Goal: Task Accomplishment & Management: Manage account settings

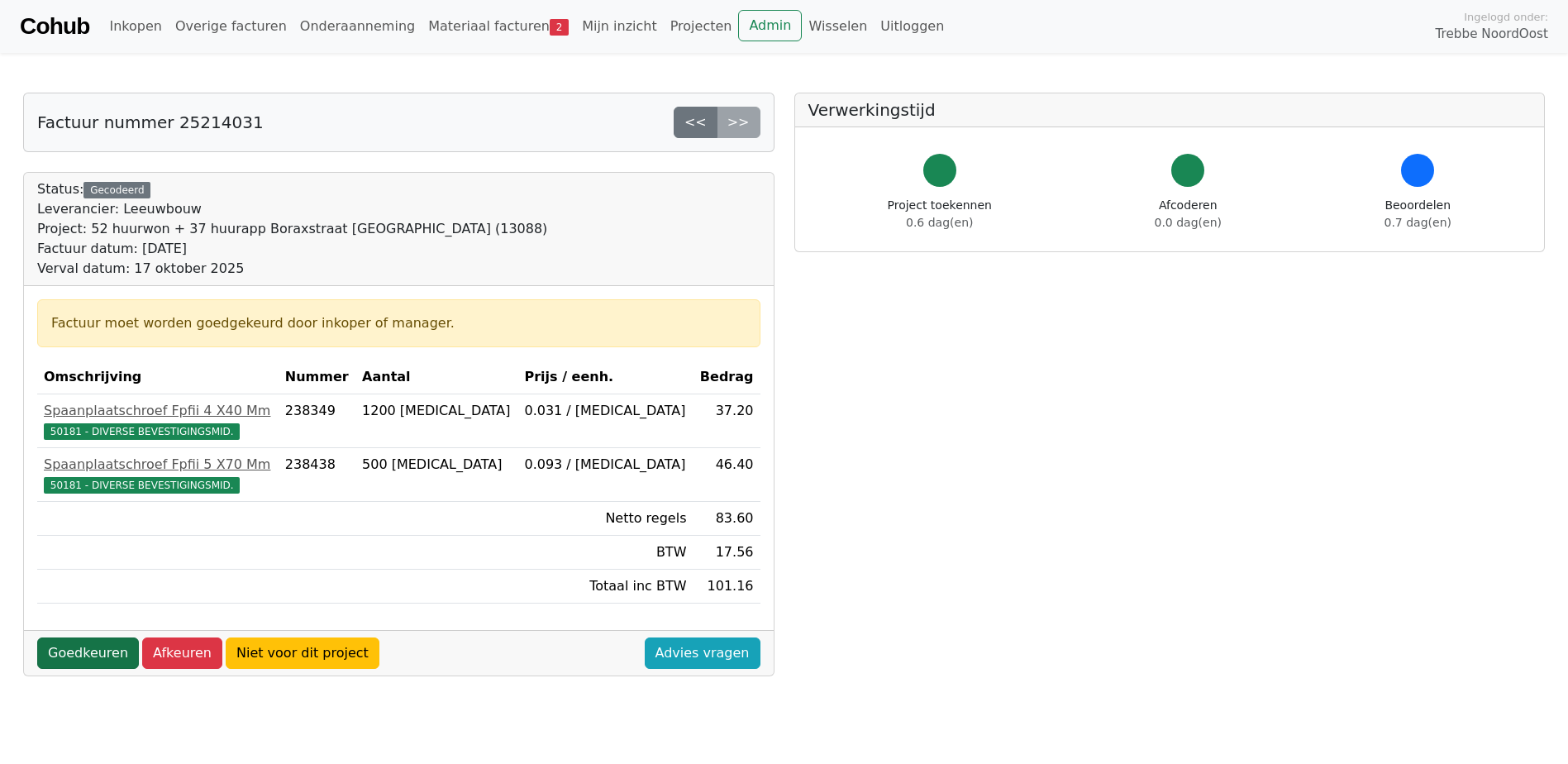
click at [74, 649] on link "Goedkeuren" at bounding box center [87, 653] width 101 height 31
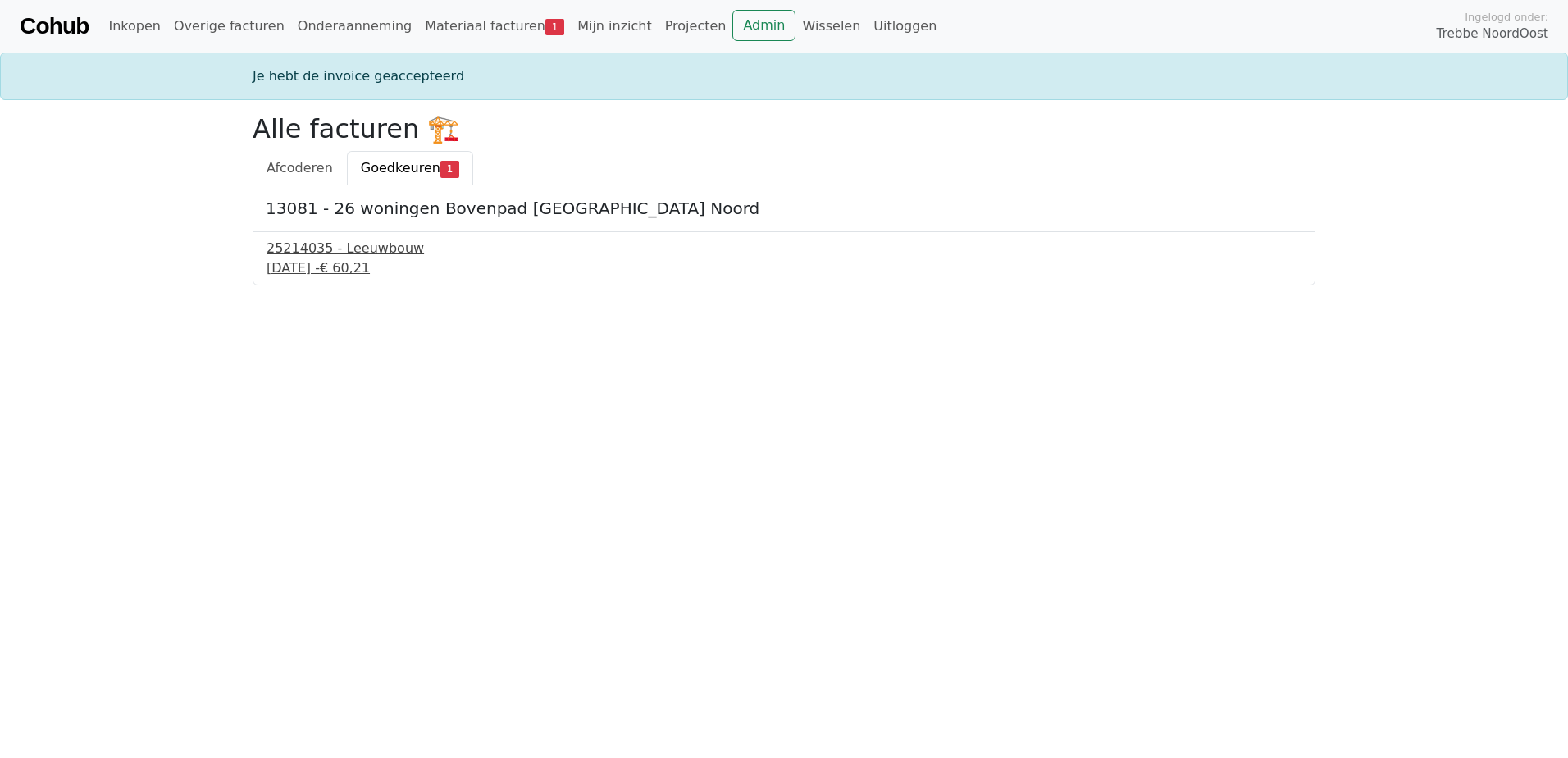
click at [331, 244] on div "25214035 - Leeuwbouw" at bounding box center [784, 248] width 1035 height 20
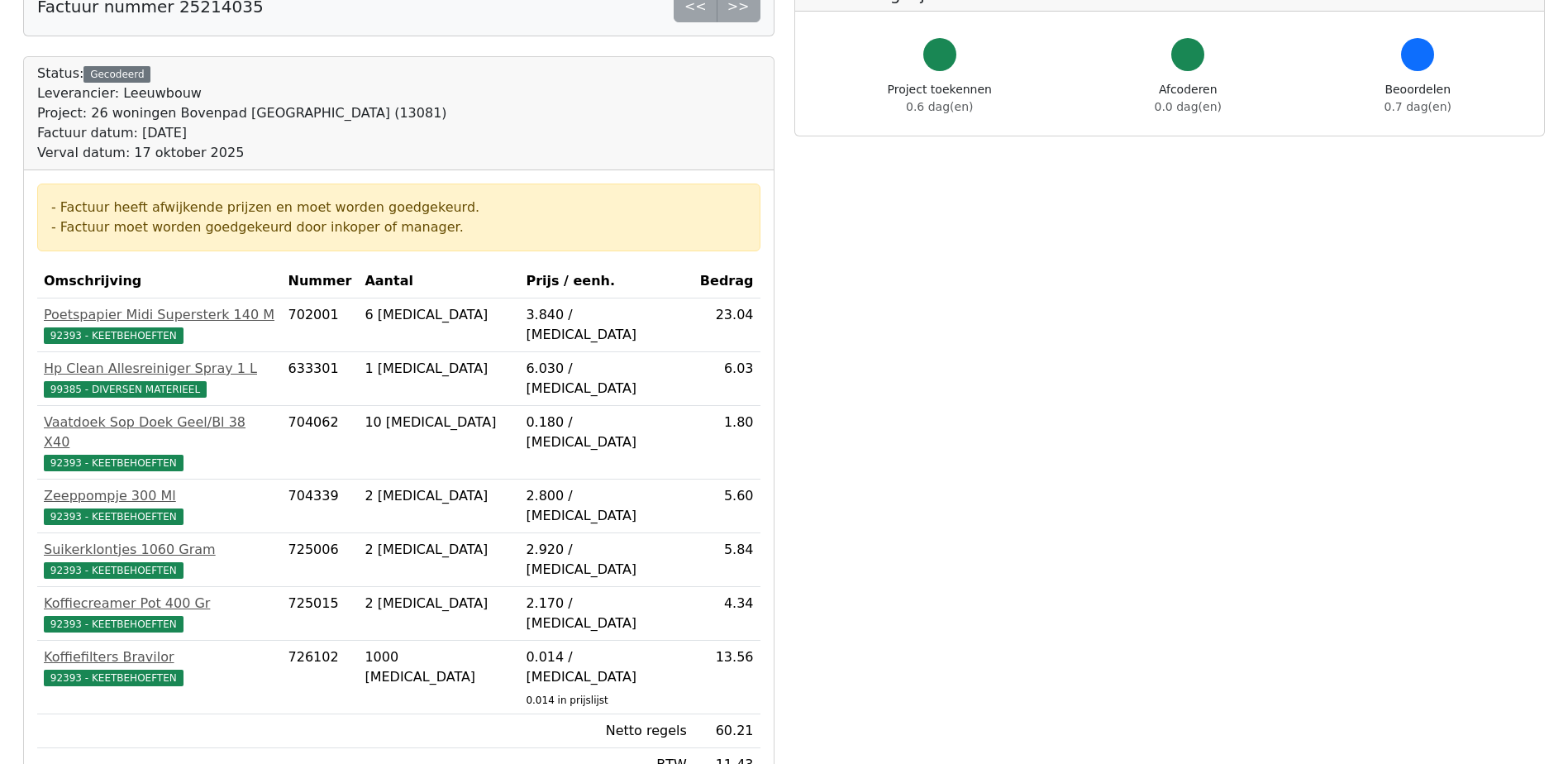
scroll to position [248, 0]
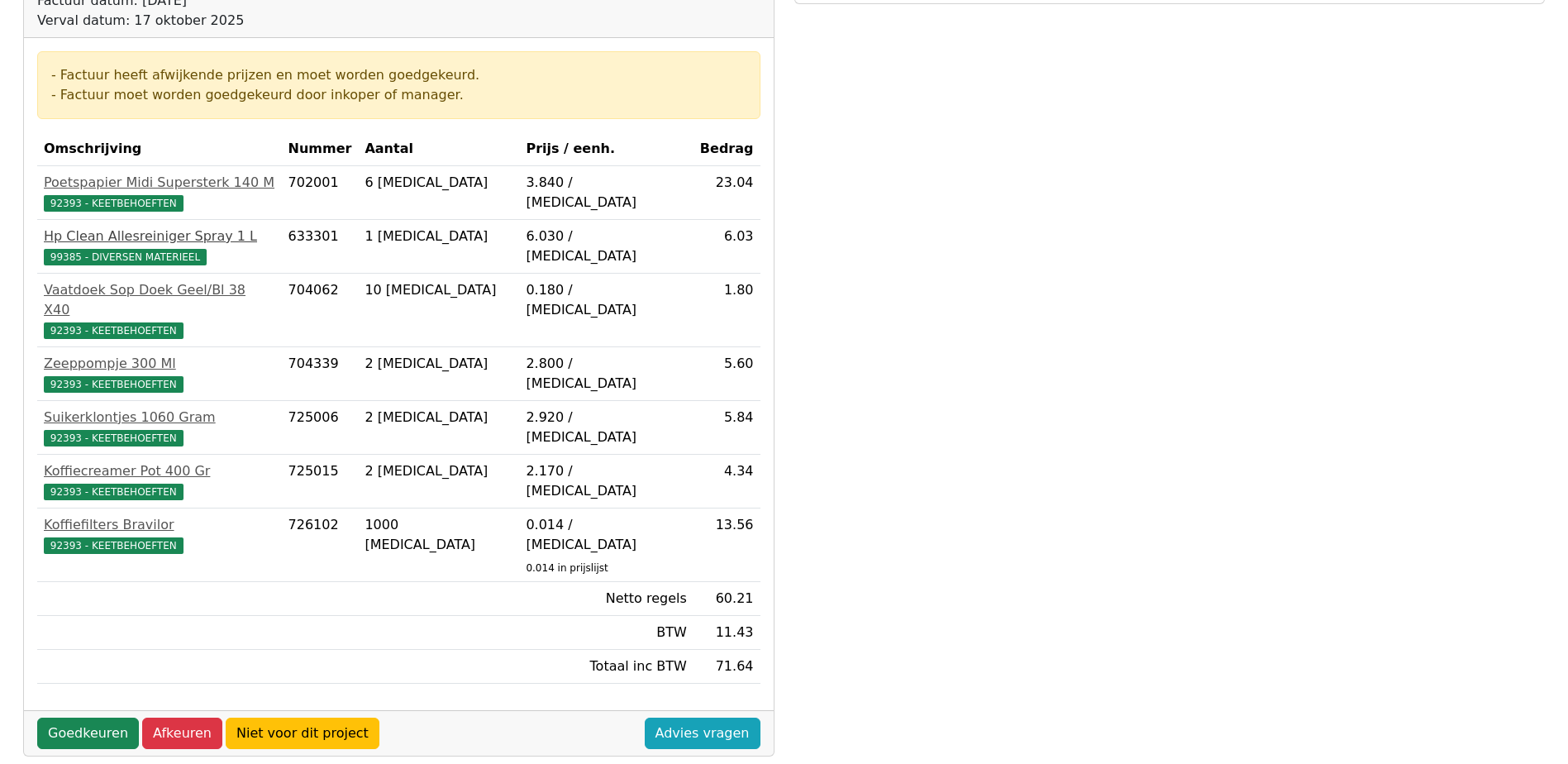
click at [149, 237] on div "Hp Clean Allesreiniger Spray 1 L" at bounding box center [160, 237] width 231 height 20
click at [74, 717] on link "Goedkeuren" at bounding box center [87, 733] width 101 height 31
